Goal: Task Accomplishment & Management: Manage account settings

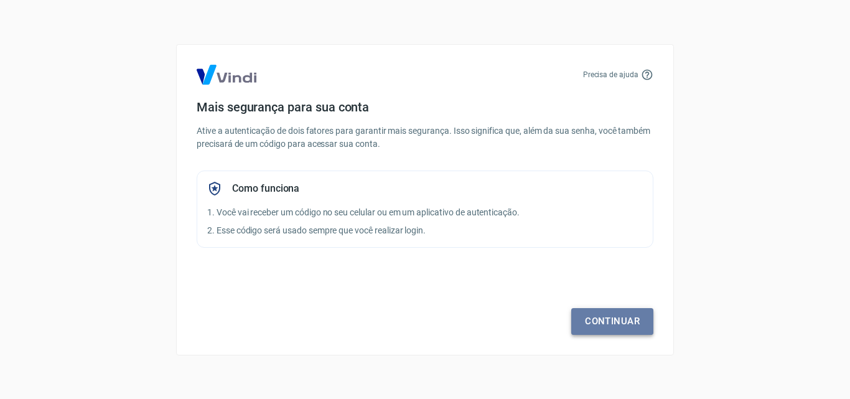
click at [600, 325] on link "Continuar" at bounding box center [612, 321] width 82 height 26
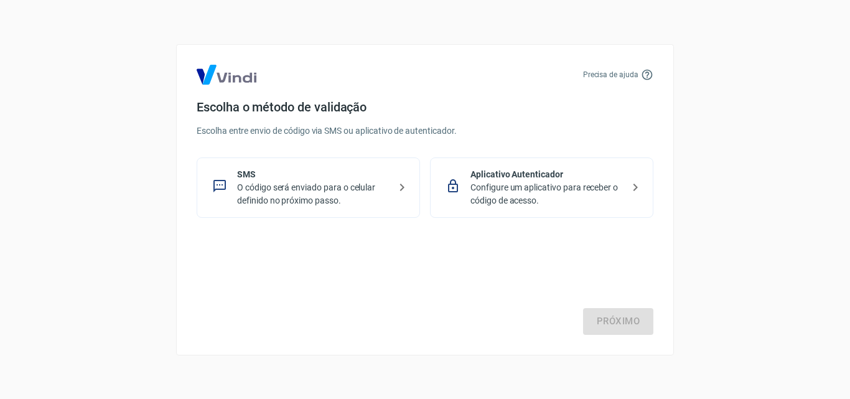
click at [314, 185] on p "O código será enviado para o celular definido no próximo passo." at bounding box center [313, 194] width 152 height 26
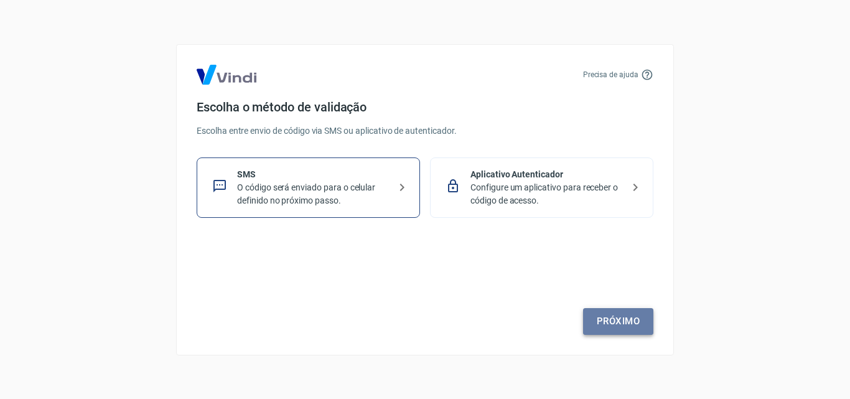
click at [611, 320] on link "Próximo" at bounding box center [618, 321] width 70 height 26
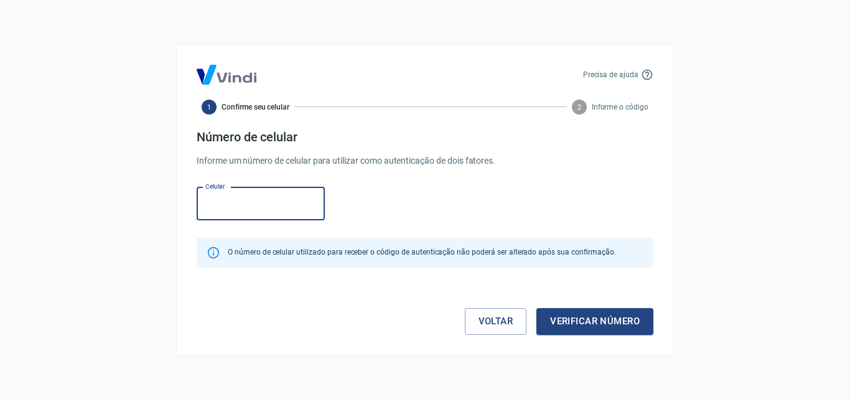
click at [476, 193] on div "Celular Celular" at bounding box center [425, 202] width 457 height 40
click at [235, 190] on input "Celular" at bounding box center [261, 203] width 128 height 33
click at [286, 199] on input "Celular" at bounding box center [261, 203] width 128 height 33
type input "(2"
type input "[PHONE_NUMBER]"
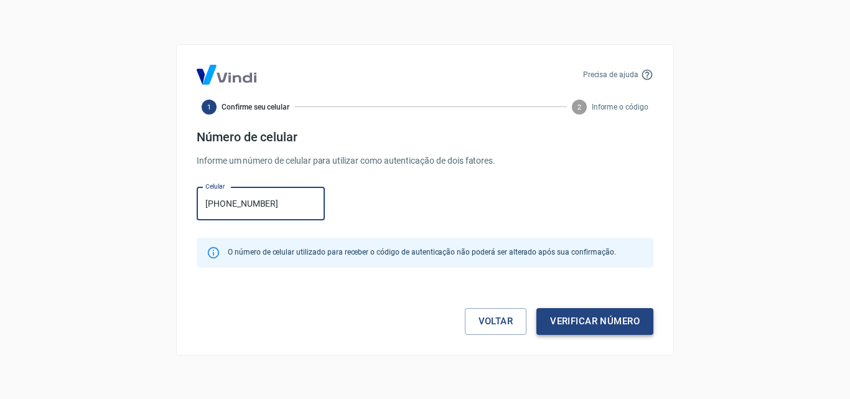
click at [623, 331] on button "Verificar número" at bounding box center [595, 321] width 117 height 26
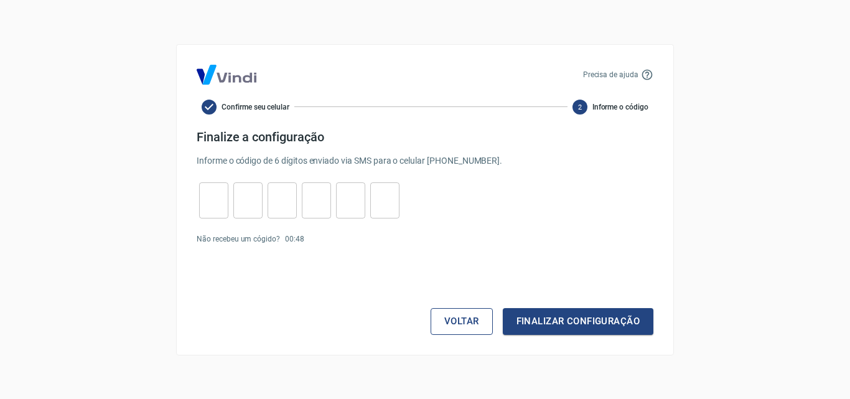
click at [448, 321] on button "Voltar" at bounding box center [462, 321] width 62 height 26
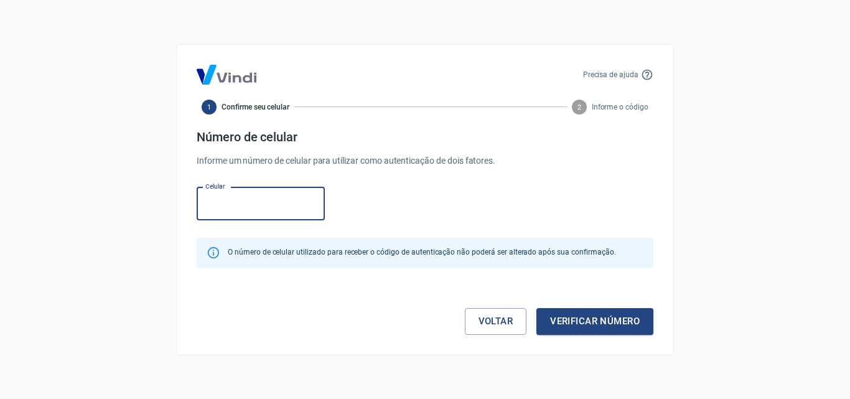
click at [250, 210] on input "Celular" at bounding box center [261, 203] width 128 height 33
type input "[PHONE_NUMBER]"
click at [622, 309] on button "Verificar número" at bounding box center [595, 321] width 117 height 26
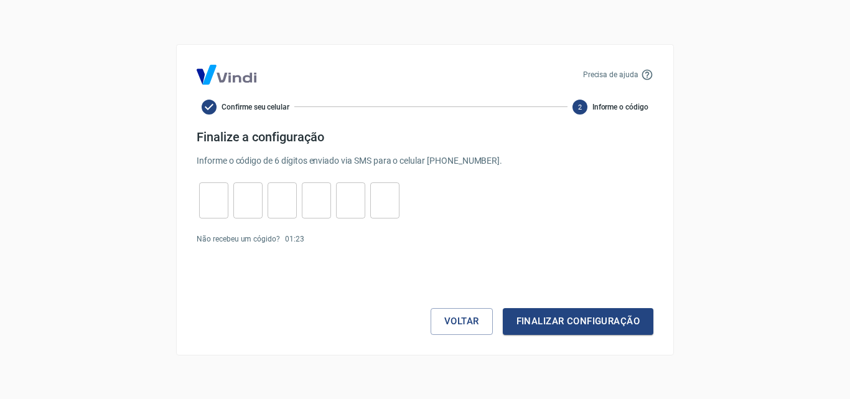
click at [219, 197] on input "tel" at bounding box center [213, 200] width 29 height 27
click at [492, 324] on div "Voltar Finalizar configuração" at bounding box center [425, 297] width 457 height 75
click at [486, 324] on button "Voltar" at bounding box center [462, 321] width 62 height 26
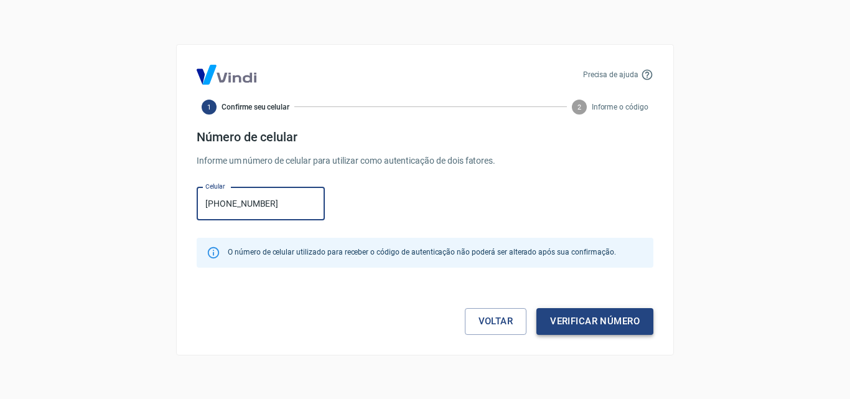
type input "[PHONE_NUMBER]"
click at [599, 325] on button "Verificar número" at bounding box center [595, 321] width 117 height 26
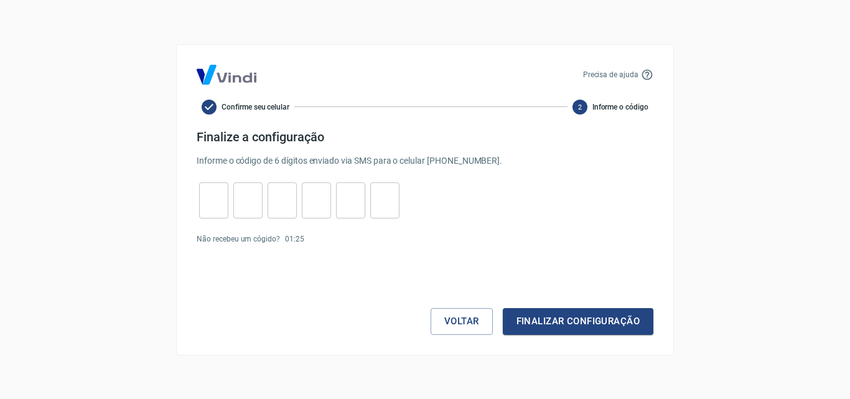
click at [205, 210] on input "tel" at bounding box center [213, 200] width 29 height 27
type input "0"
type input "1"
type input "7"
type input "8"
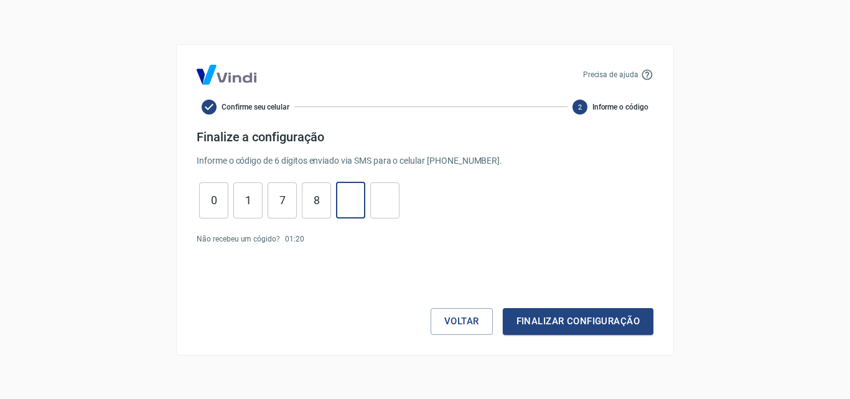
type input "4"
type input "2"
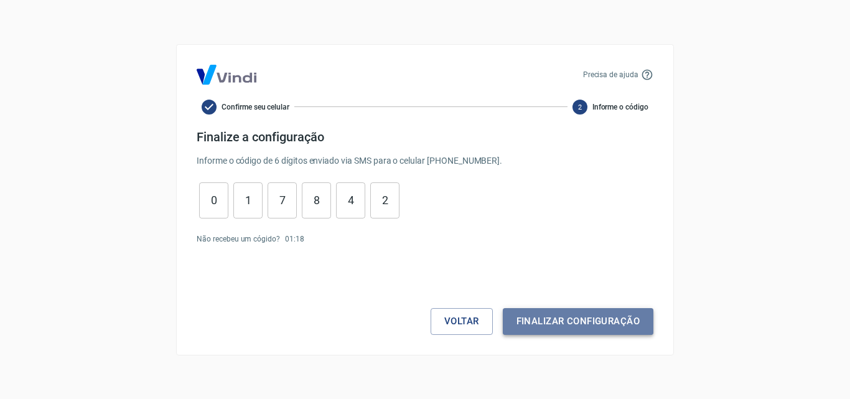
click at [641, 322] on button "Finalizar configuração" at bounding box center [578, 321] width 151 height 26
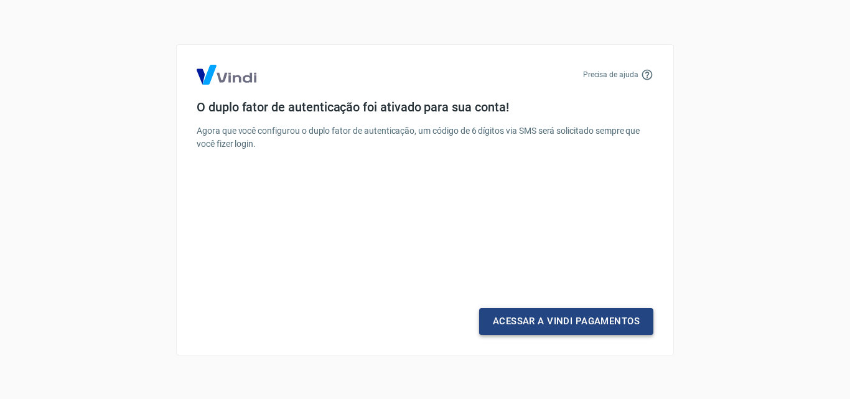
click at [626, 327] on link "Acessar a Vindi Pagamentos" at bounding box center [566, 321] width 174 height 26
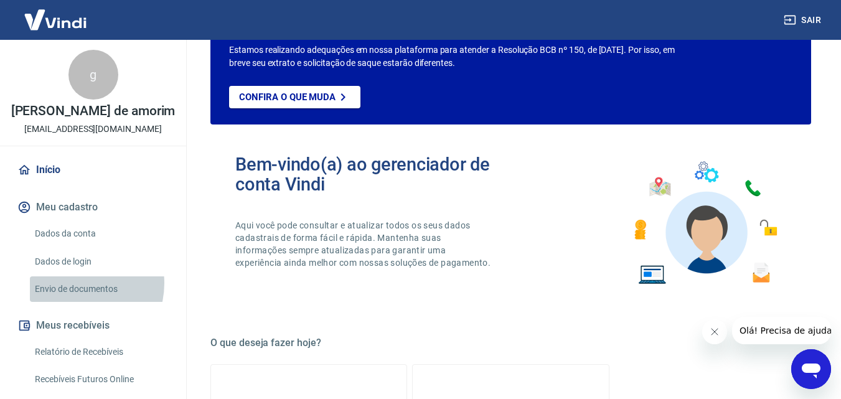
click at [74, 296] on link "Envio de documentos" at bounding box center [100, 289] width 141 height 26
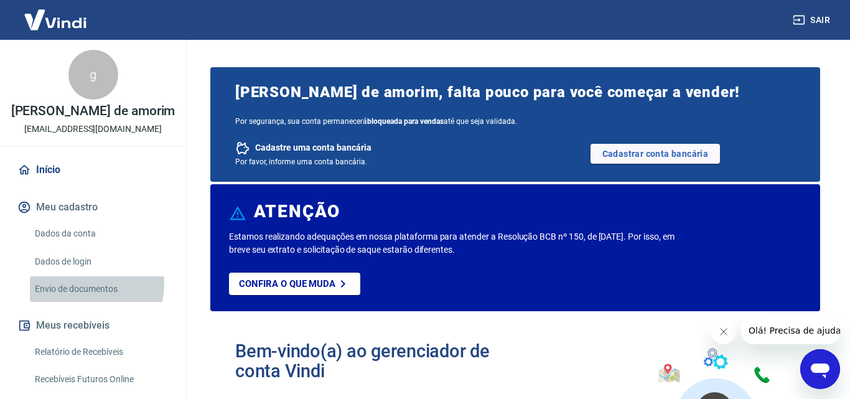
click at [74, 296] on link "Envio de documentos" at bounding box center [100, 289] width 141 height 26
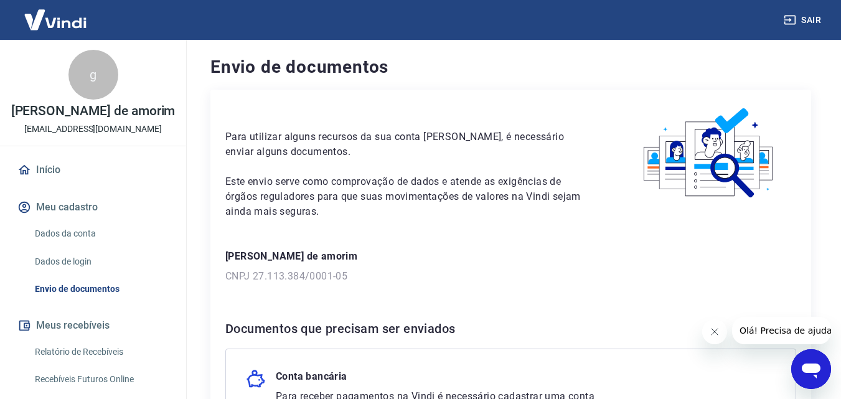
scroll to position [187, 0]
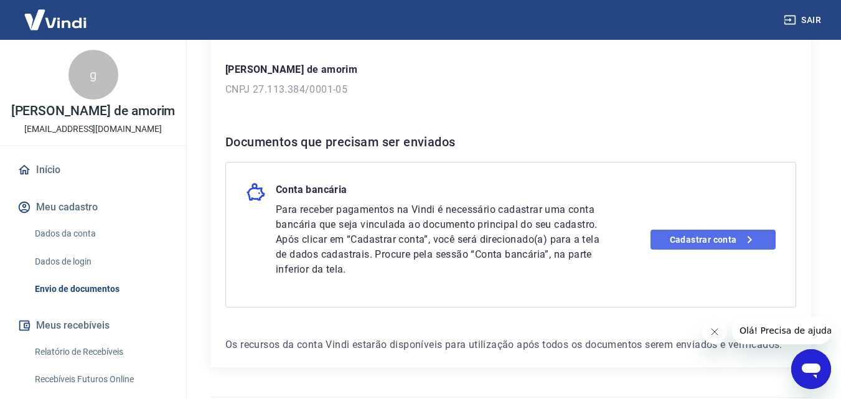
click at [696, 242] on link "Cadastrar conta" at bounding box center [712, 240] width 125 height 20
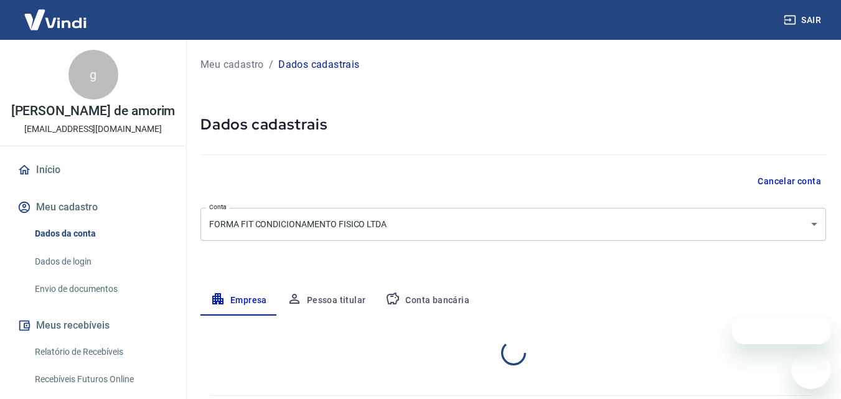
select select "MG"
select select "business"
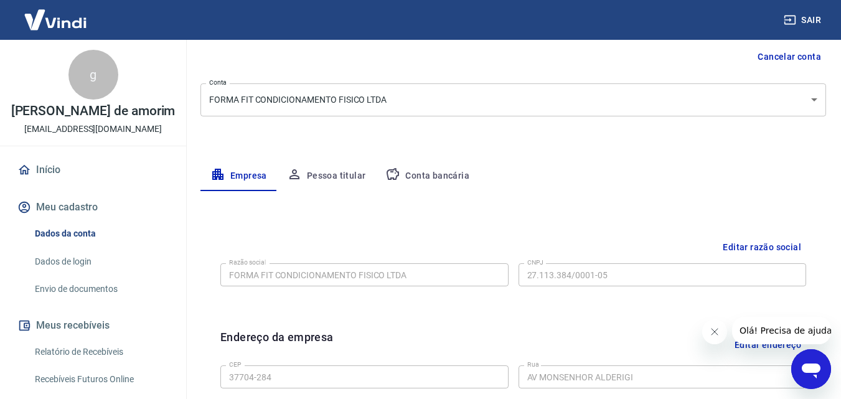
click at [332, 175] on button "Pessoa titular" at bounding box center [326, 176] width 99 height 30
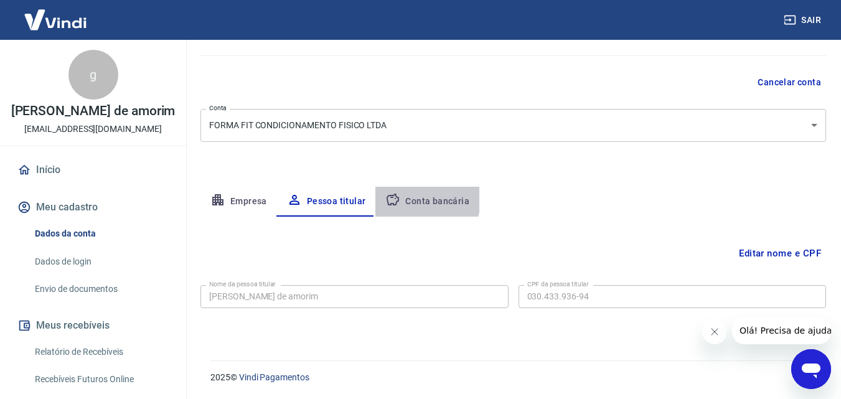
click at [416, 200] on button "Conta bancária" at bounding box center [427, 202] width 104 height 30
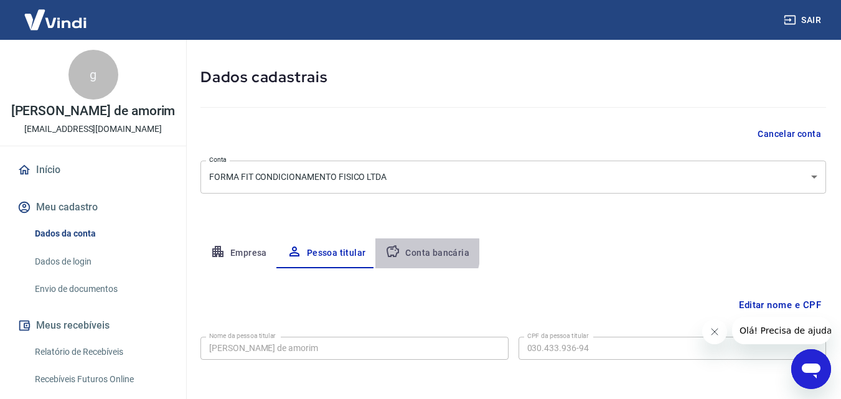
click at [416, 200] on div "Meu cadastro / Dados cadastrais Dados cadastrais Cancelar conta Conta FORMA FIT…" at bounding box center [512, 195] width 655 height 405
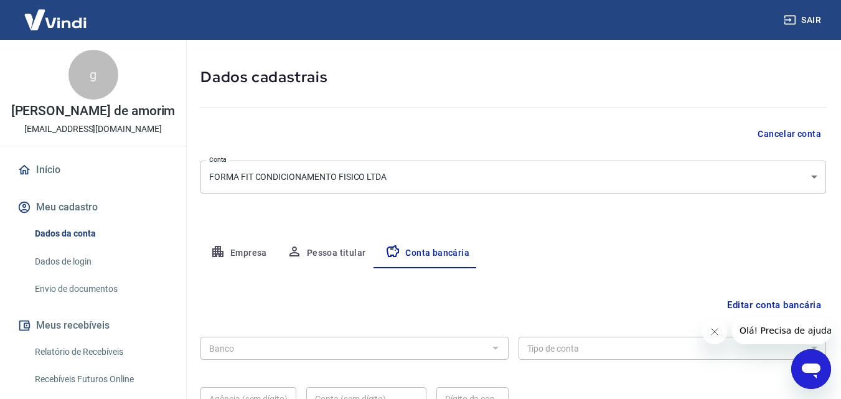
scroll to position [168, 0]
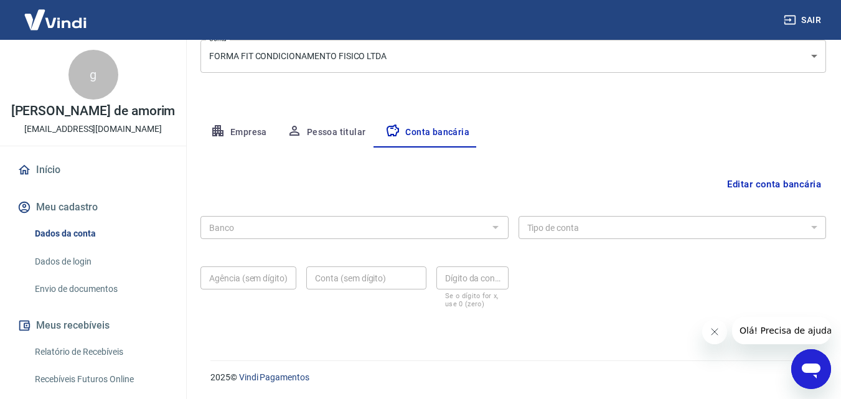
click at [739, 128] on div "Empresa Pessoa titular Conta bancária" at bounding box center [513, 133] width 626 height 30
click at [760, 181] on button "Editar conta bancária" at bounding box center [774, 184] width 104 height 24
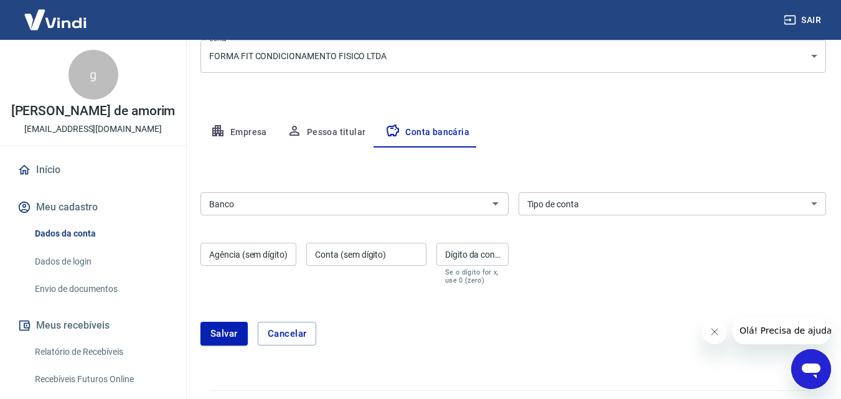
click at [436, 218] on div "Banco Banco Tipo de conta Conta Corrente Conta Poupança Tipo de conta Agência (…" at bounding box center [513, 237] width 626 height 100
click at [439, 212] on div "Banco" at bounding box center [354, 203] width 308 height 23
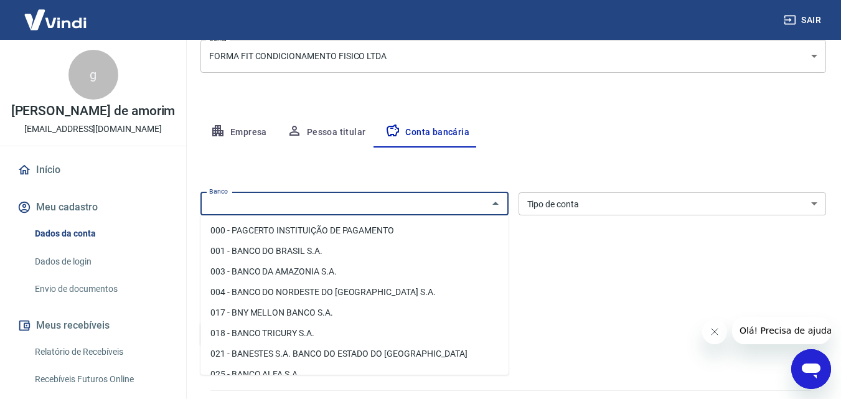
click at [612, 250] on div "Banco Banco Tipo de conta Conta Corrente Conta Poupança Tipo de conta Agência (…" at bounding box center [513, 237] width 626 height 100
click at [477, 209] on input "Banco" at bounding box center [344, 204] width 280 height 16
click at [574, 250] on div "Banco Banco Tipo de conta Conta Corrente Conta Poupança Tipo de conta Agência (…" at bounding box center [513, 237] width 626 height 100
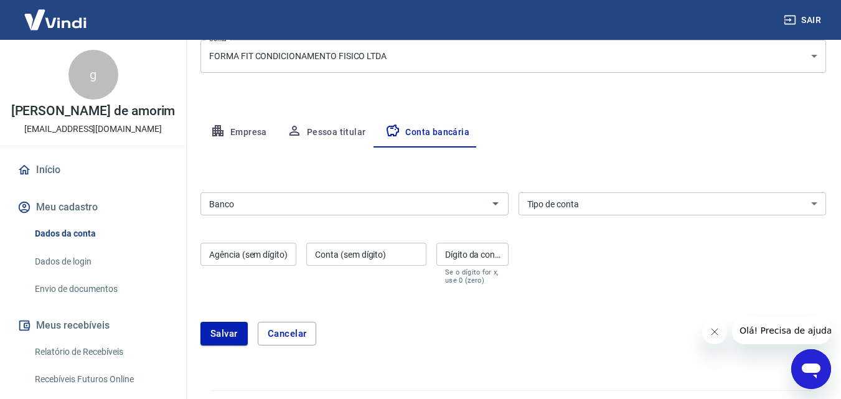
click at [364, 213] on div "Banco" at bounding box center [354, 203] width 308 height 23
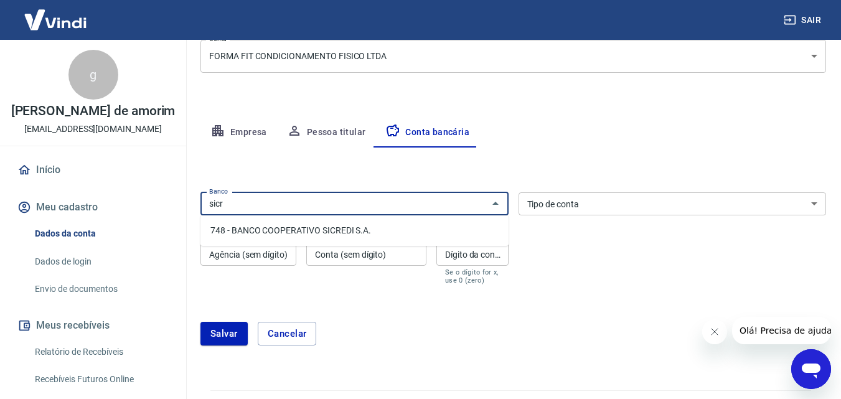
click at [372, 225] on li "748 - BANCO COOPERATIVO SICREDI S.A." at bounding box center [354, 230] width 308 height 21
type input "748 - BANCO COOPERATIVO SICREDI S.A."
click at [745, 202] on select "Conta Corrente Conta Poupança" at bounding box center [672, 203] width 308 height 23
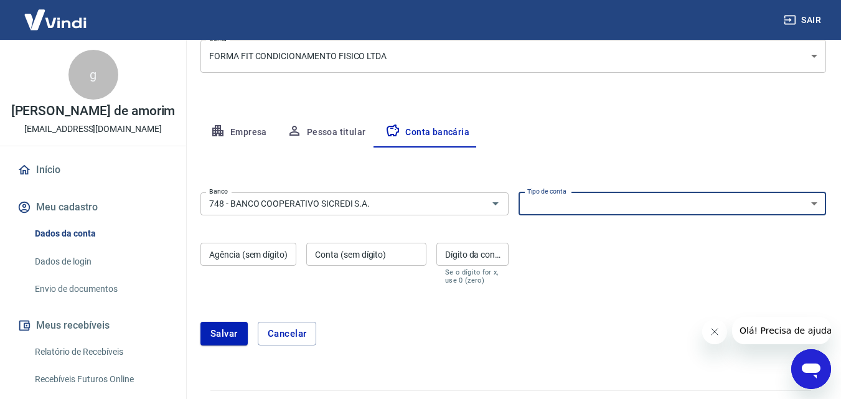
select select "1"
click at [518, 192] on select "Conta Corrente Conta Poupança" at bounding box center [672, 203] width 308 height 23
click at [235, 249] on div "Agência (sem dígito) Agência (sem dígito)" at bounding box center [248, 264] width 96 height 42
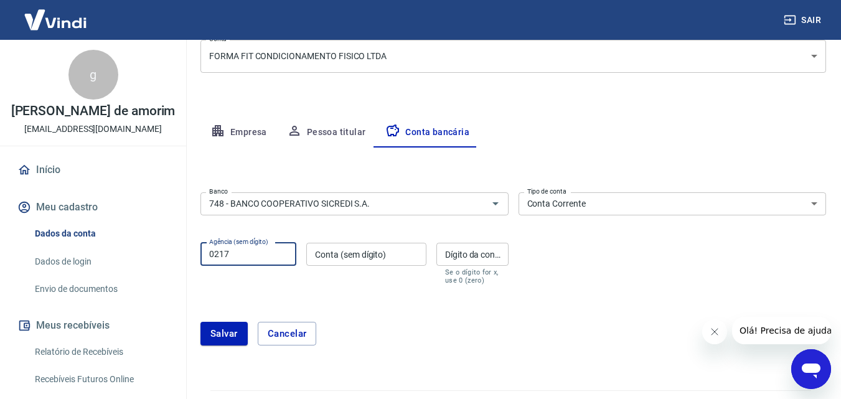
type input "0217"
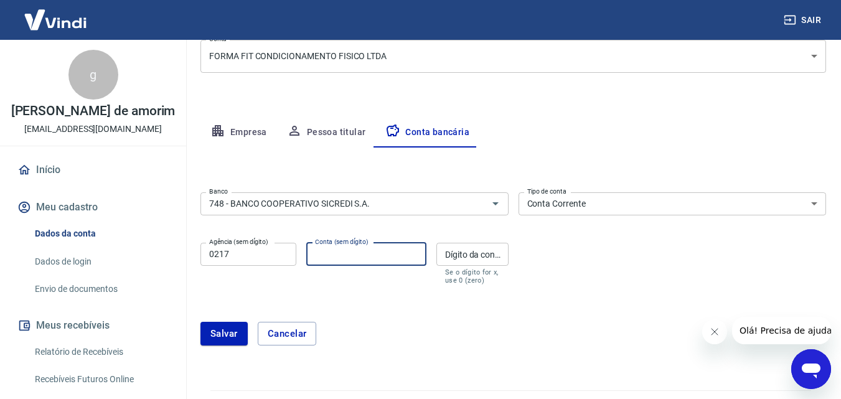
click at [380, 248] on input "Conta (sem dígito)" at bounding box center [366, 254] width 120 height 23
type input "20557"
click at [462, 253] on input "Dígito da conta" at bounding box center [472, 254] width 72 height 23
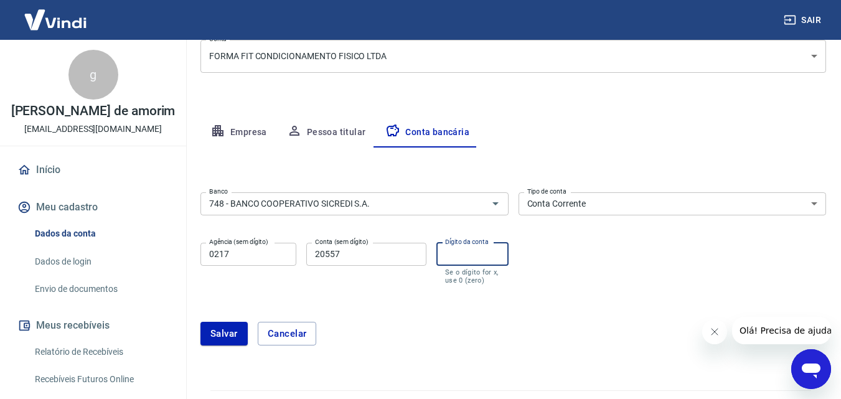
type input "4"
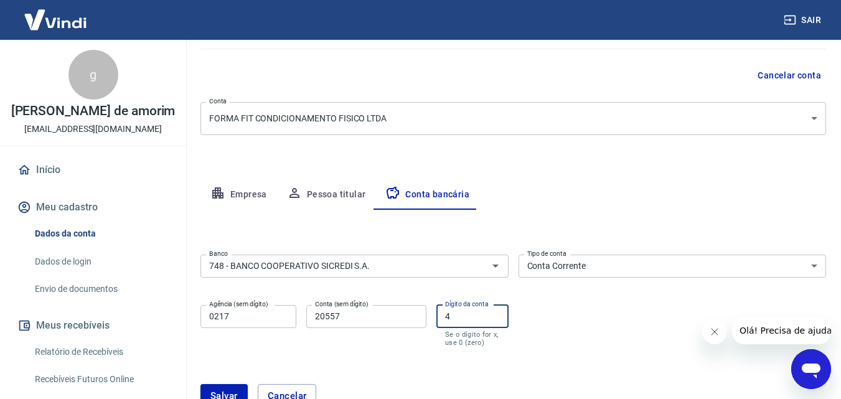
scroll to position [198, 0]
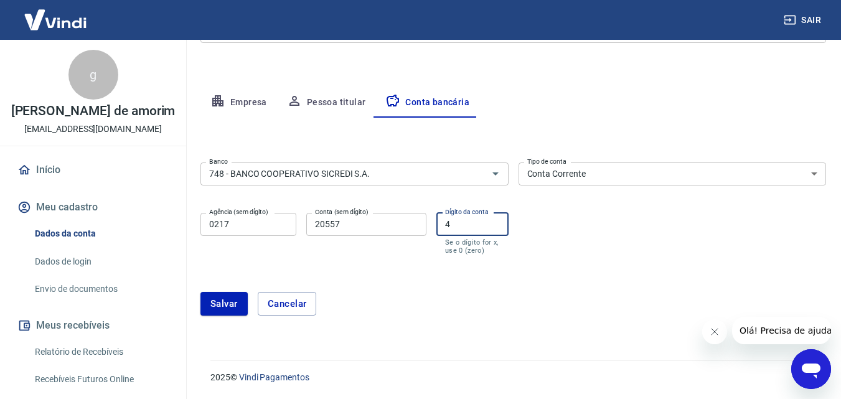
click at [470, 223] on input "4" at bounding box center [472, 224] width 72 height 23
type input "4"
click at [232, 304] on button "Salvar" at bounding box center [223, 304] width 47 height 24
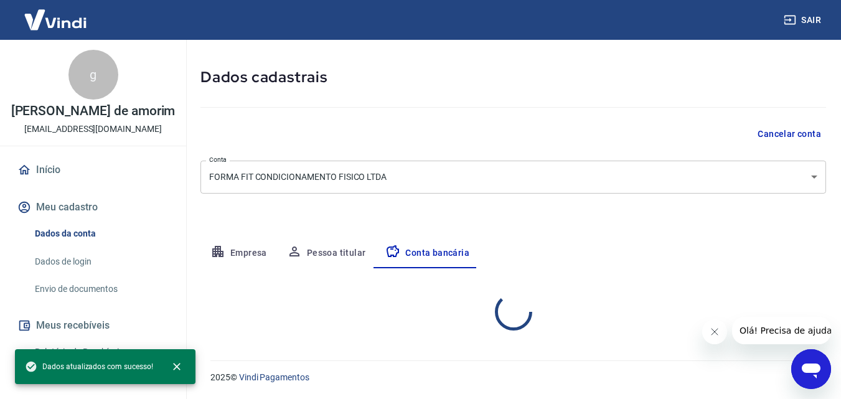
select select "1"
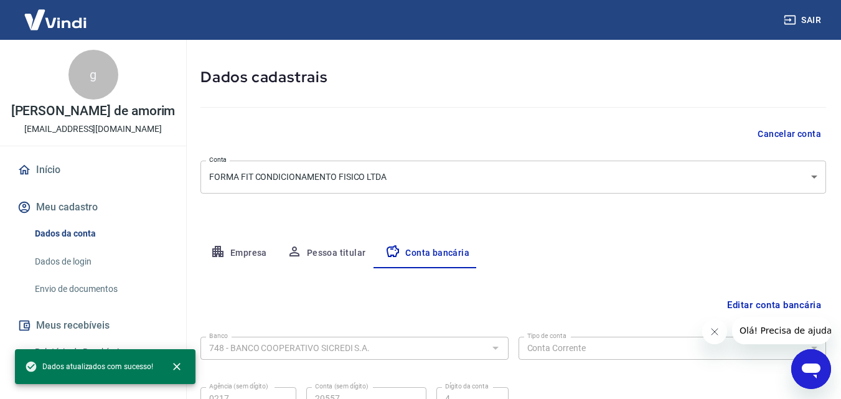
scroll to position [168, 0]
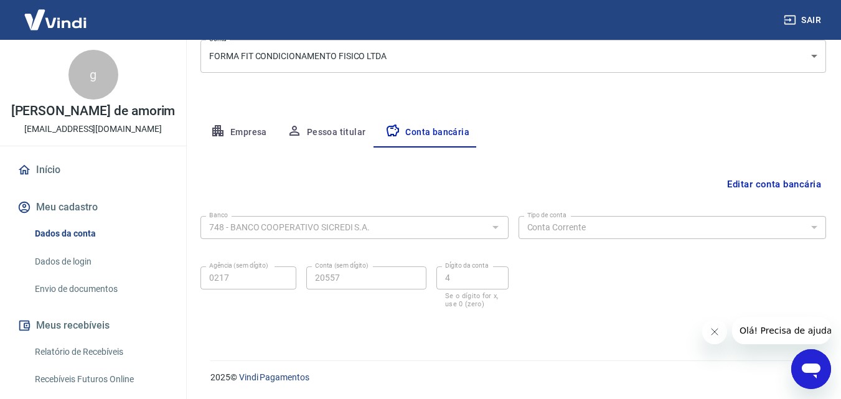
click at [686, 96] on div "Meu cadastro / Dados cadastrais Dados cadastrais Cancelar conta Conta FORMA FIT…" at bounding box center [512, 109] width 655 height 474
click at [720, 115] on div "Meu cadastro / Dados cadastrais Dados cadastrais Cancelar conta Conta FORMA FIT…" at bounding box center [512, 109] width 655 height 474
click at [95, 290] on link "Envio de documentos" at bounding box center [100, 289] width 141 height 26
